Goal: Information Seeking & Learning: Learn about a topic

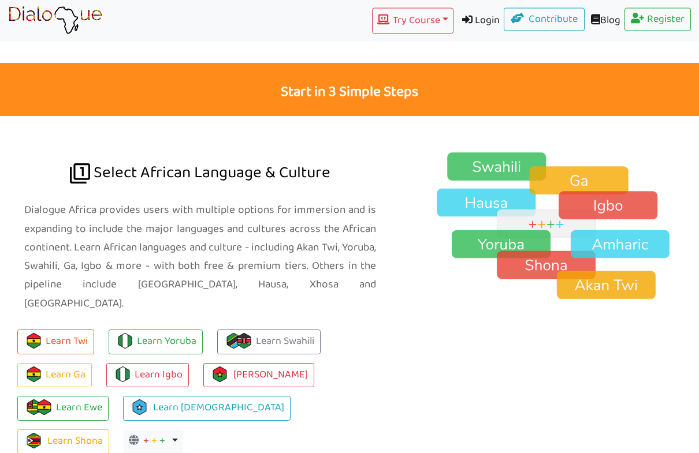
scroll to position [729, 0]
click at [506, 152] on img at bounding box center [558, 226] width 281 height 149
click at [282, 330] on link "Learn Swahili" at bounding box center [268, 342] width 103 height 25
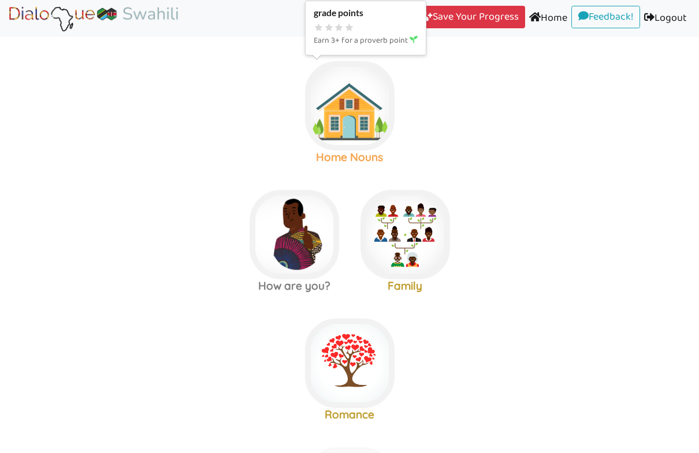
click at [364, 124] on img at bounding box center [350, 106] width 90 height 90
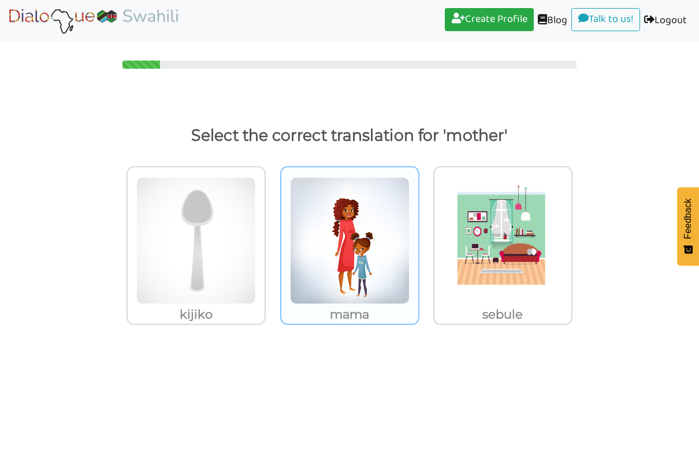
click at [372, 273] on img at bounding box center [350, 240] width 120 height 127
click at [418, 238] on input "mama" at bounding box center [422, 233] width 9 height 9
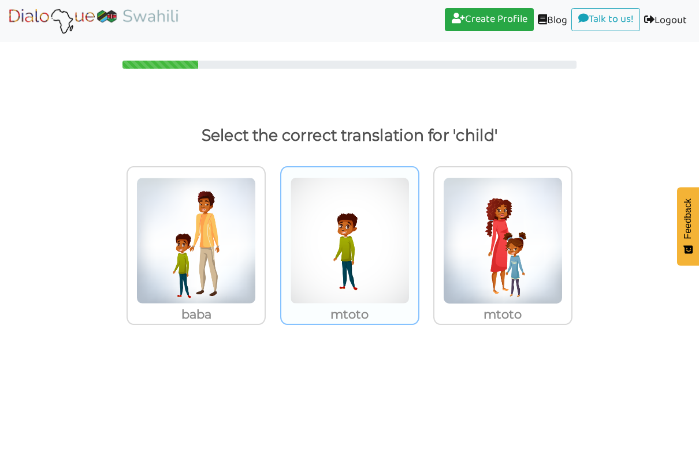
click at [396, 246] on img at bounding box center [350, 240] width 120 height 127
click at [418, 238] on input "mtoto" at bounding box center [422, 233] width 9 height 9
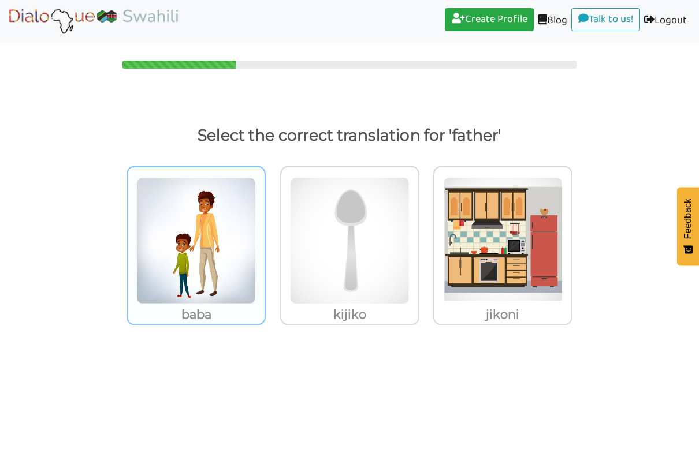
click at [220, 207] on img at bounding box center [196, 240] width 120 height 127
click at [265, 229] on input "baba" at bounding box center [269, 233] width 9 height 9
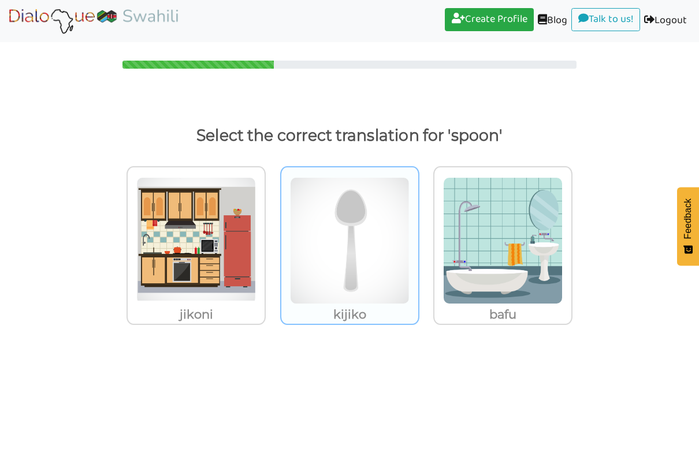
click at [388, 200] on img at bounding box center [350, 240] width 120 height 127
click at [418, 229] on input "kijiko" at bounding box center [422, 233] width 9 height 9
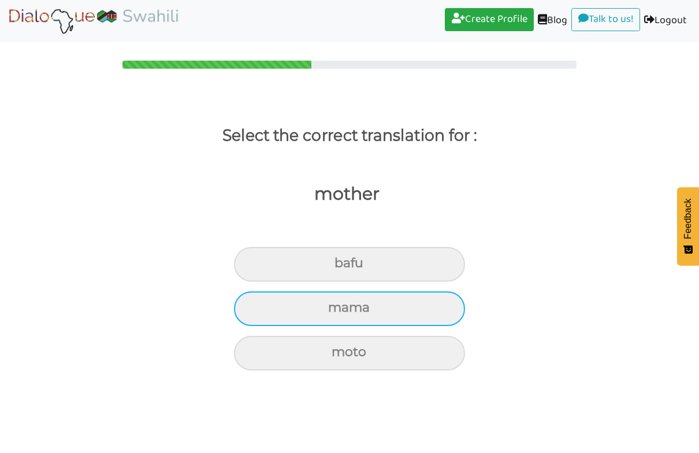
click at [408, 292] on div "mama" at bounding box center [349, 309] width 231 height 35
click at [337, 304] on input "mama" at bounding box center [333, 308] width 8 height 8
radio input "true"
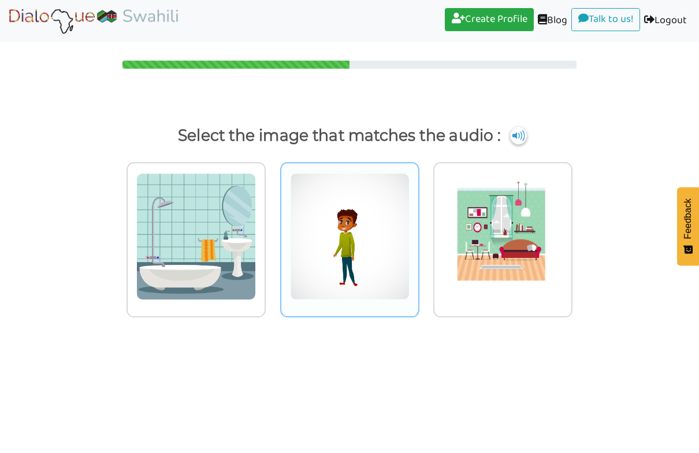
click at [376, 233] on img at bounding box center [350, 236] width 120 height 127
click at [418, 233] on input "radio" at bounding box center [422, 229] width 9 height 9
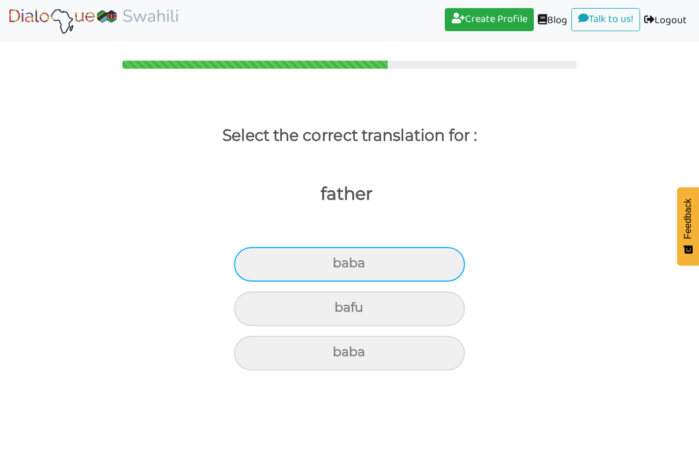
click at [407, 247] on div "baba" at bounding box center [349, 264] width 231 height 35
click at [341, 260] on input "baba" at bounding box center [338, 264] width 8 height 8
radio input "true"
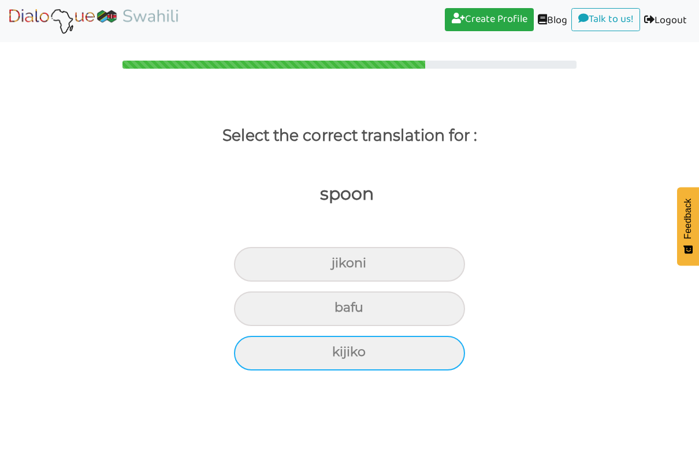
click at [394, 336] on div "kijiko" at bounding box center [349, 353] width 231 height 35
click at [341, 349] on input "kijiko" at bounding box center [337, 353] width 8 height 8
radio input "true"
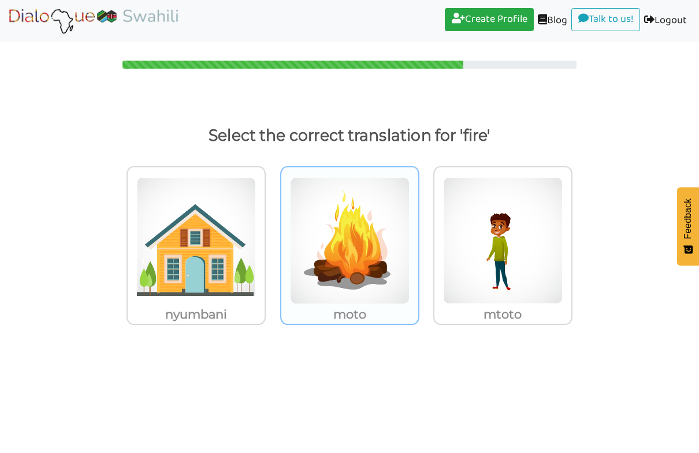
click at [356, 275] on img at bounding box center [350, 240] width 120 height 127
click at [418, 238] on input "moto" at bounding box center [422, 233] width 9 height 9
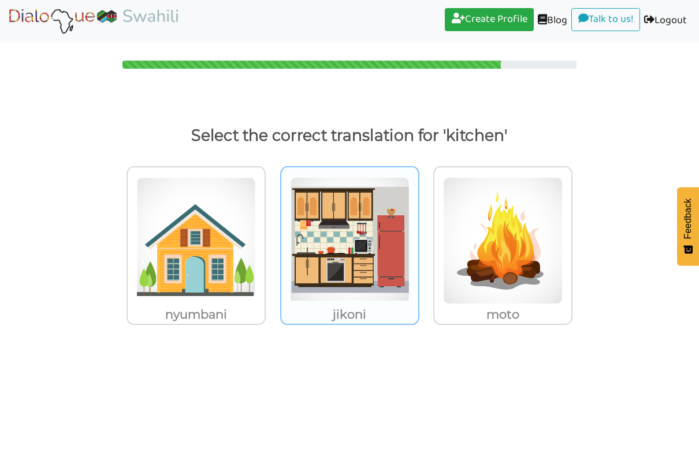
click at [323, 267] on img at bounding box center [350, 240] width 120 height 127
click at [418, 238] on input "jikoni" at bounding box center [422, 233] width 9 height 9
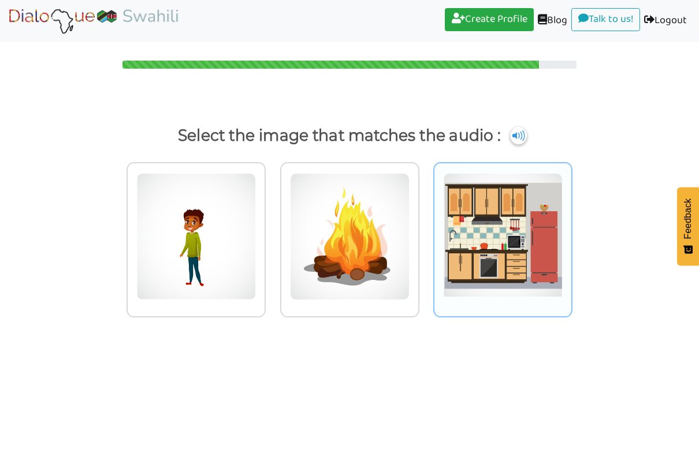
click at [534, 265] on img at bounding box center [503, 236] width 120 height 127
click at [571, 234] on input "radio" at bounding box center [575, 229] width 9 height 9
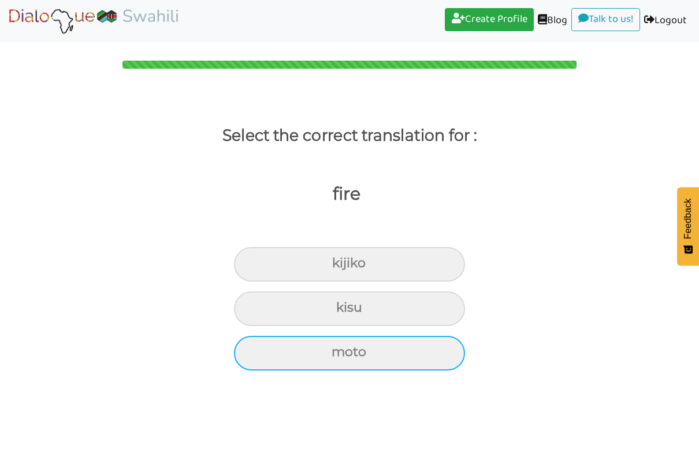
click at [404, 362] on div "moto" at bounding box center [349, 353] width 231 height 35
click at [340, 356] on input "moto" at bounding box center [337, 353] width 8 height 8
radio input "true"
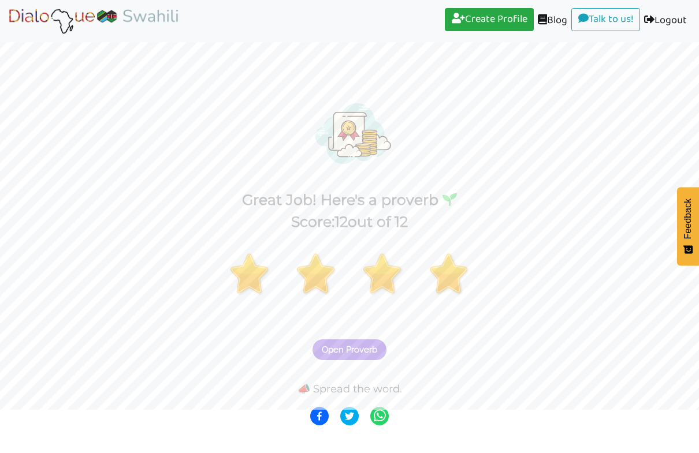
click at [357, 345] on span "Open Proverb" at bounding box center [349, 350] width 55 height 10
